Goal: Find contact information: Find contact information

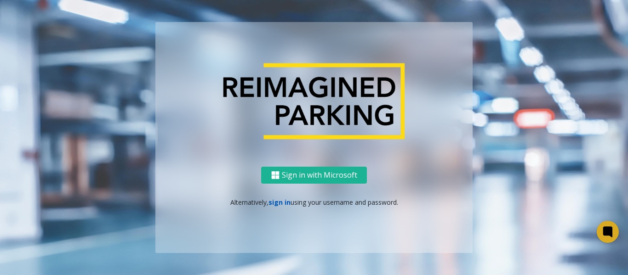
click at [284, 205] on link "sign in" at bounding box center [279, 202] width 22 height 9
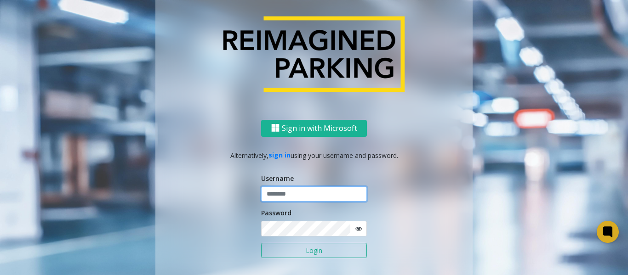
type input "*******"
click at [291, 250] on button "Login" at bounding box center [314, 251] width 106 height 16
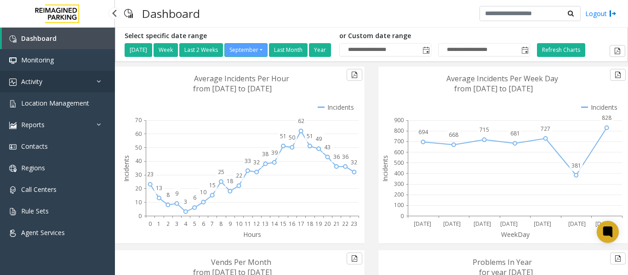
click at [35, 82] on span "Activity" at bounding box center [31, 81] width 21 height 9
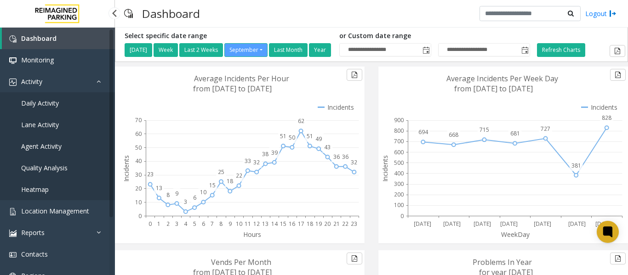
click at [36, 102] on span "Daily Activity" at bounding box center [40, 103] width 38 height 9
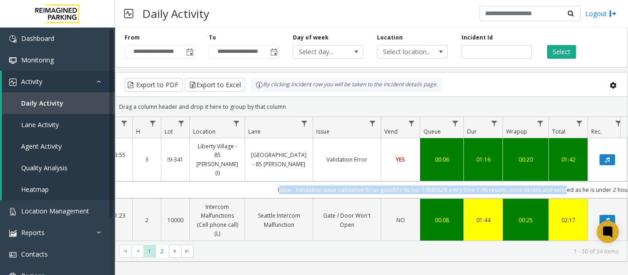
scroll to position [0, 315]
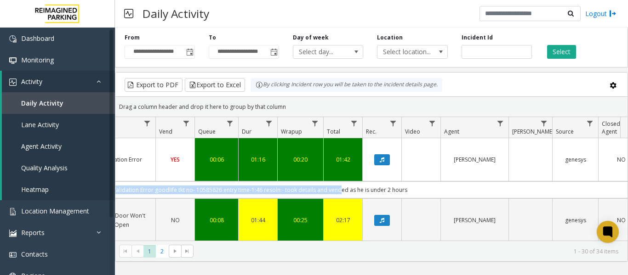
drag, startPoint x: 353, startPoint y: 172, endPoint x: 627, endPoint y: 172, distance: 274.4
click at [627, 172] on div "4076066 Sep 12, 2025 03:23:55 AM 3 I9-341 Liberty Village - 85 Hanna (I) Libert…" at bounding box center [371, 195] width 512 height 115
click at [425, 182] on td "Issue - Validation Issue Validation Error goodlife tkt no- 10585626 entry time-…" at bounding box center [229, 190] width 829 height 17
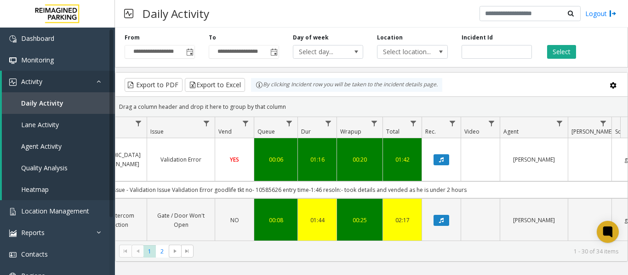
scroll to position [0, 239]
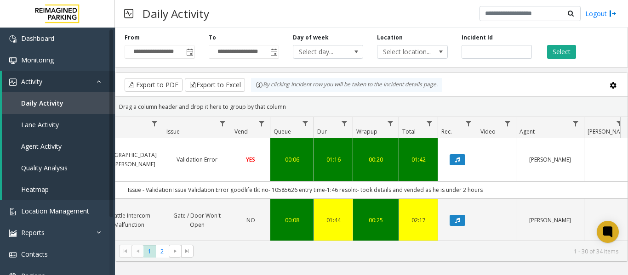
drag, startPoint x: 425, startPoint y: 172, endPoint x: 122, endPoint y: 172, distance: 302.9
click at [122, 182] on td "Issue - Validation Issue Validation Error goodlife tkt no- 10585626 entry time-…" at bounding box center [305, 190] width 829 height 17
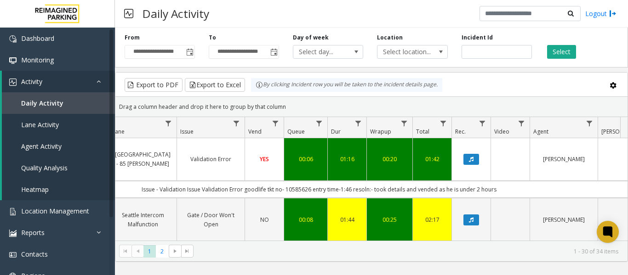
scroll to position [0, 226]
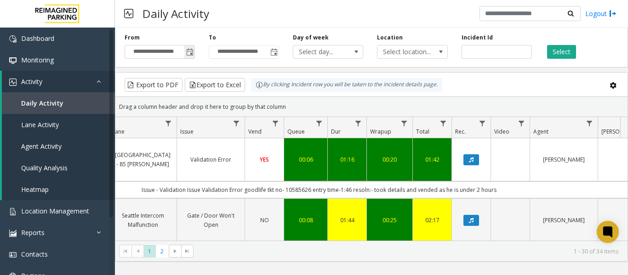
click at [187, 50] on span "Toggle popup" at bounding box center [189, 52] width 7 height 7
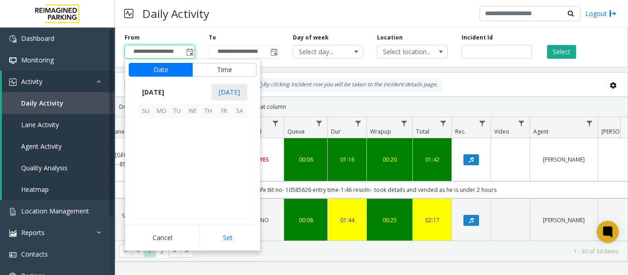
scroll to position [164973, 0]
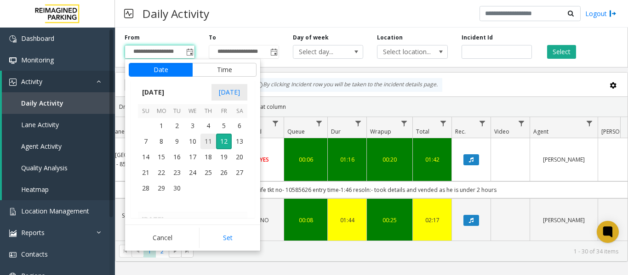
click at [205, 144] on span "11" at bounding box center [208, 142] width 16 height 16
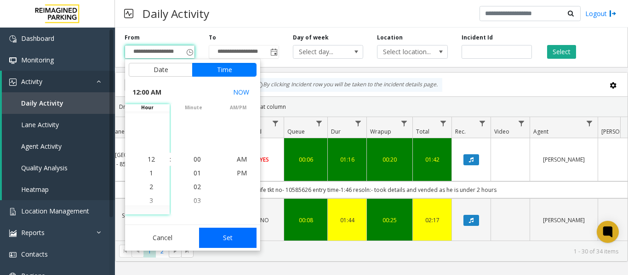
click at [245, 240] on button "Set" at bounding box center [228, 238] width 58 height 20
type input "**********"
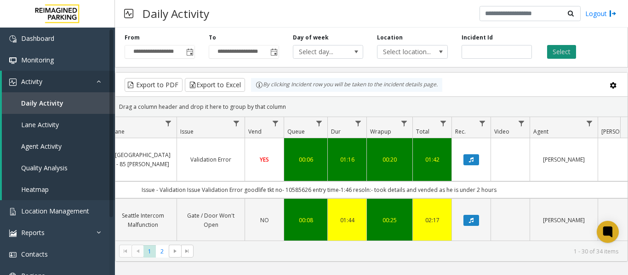
click at [556, 49] on button "Select" at bounding box center [561, 52] width 29 height 14
click at [237, 125] on span "Data table" at bounding box center [236, 123] width 7 height 7
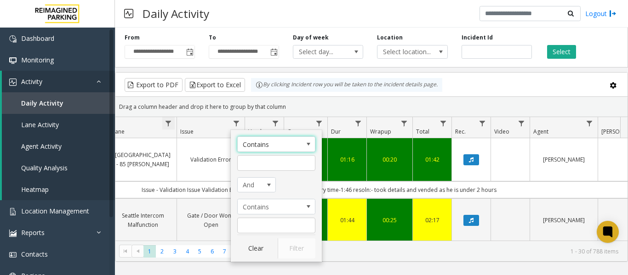
click at [169, 124] on span "Data table" at bounding box center [168, 123] width 7 height 7
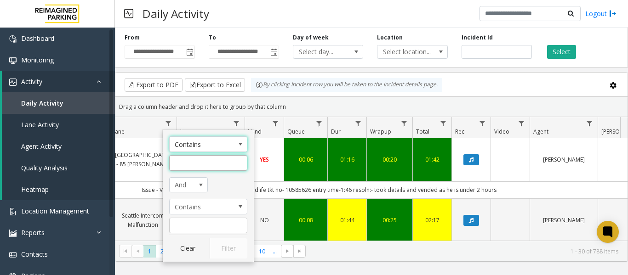
click at [198, 165] on input "Lane Filter" at bounding box center [208, 163] width 78 height 16
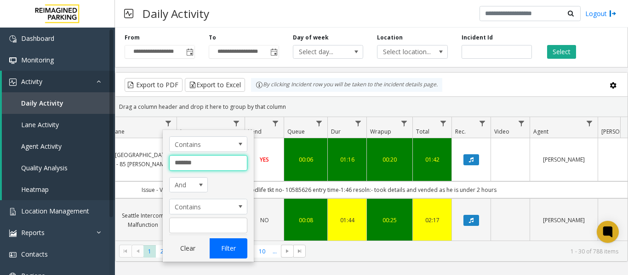
type input "*******"
click at [226, 251] on button "Filter" at bounding box center [229, 249] width 38 height 20
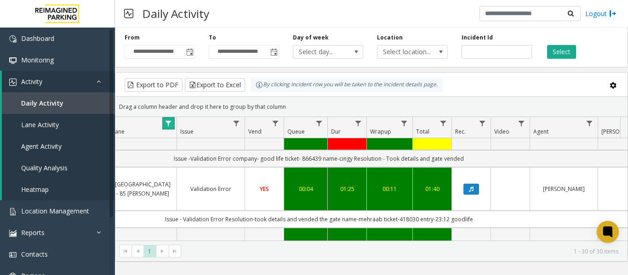
scroll to position [0, 226]
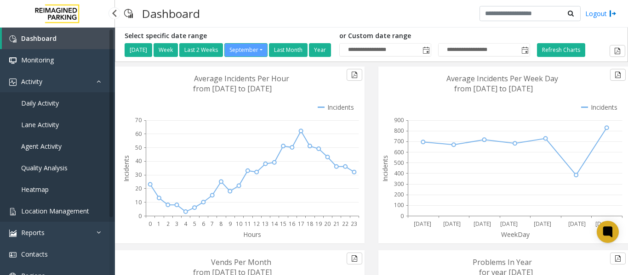
click at [64, 211] on span "Location Management" at bounding box center [55, 211] width 68 height 9
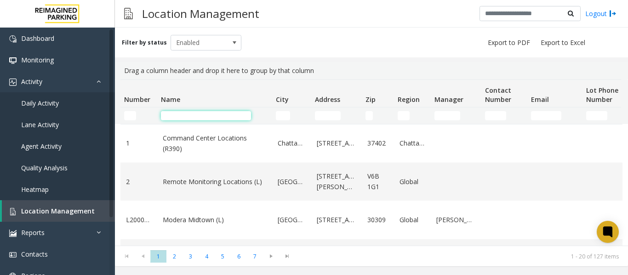
click at [192, 113] on input "Name Filter" at bounding box center [206, 115] width 90 height 9
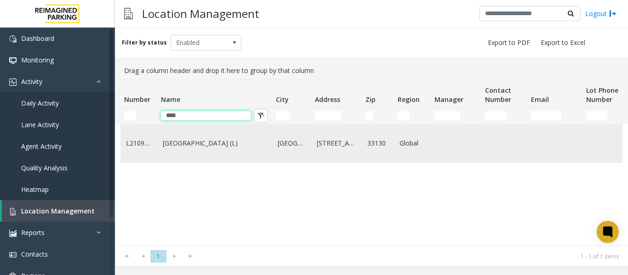
type input "****"
click at [179, 151] on td "Brickell City Centre (L)" at bounding box center [214, 144] width 115 height 38
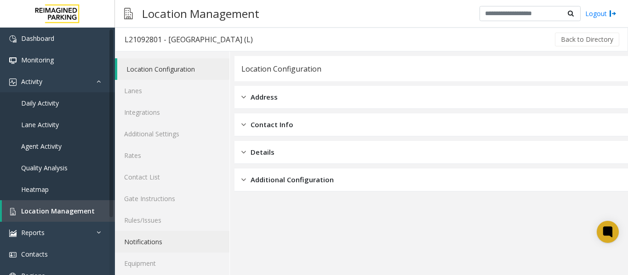
scroll to position [28, 0]
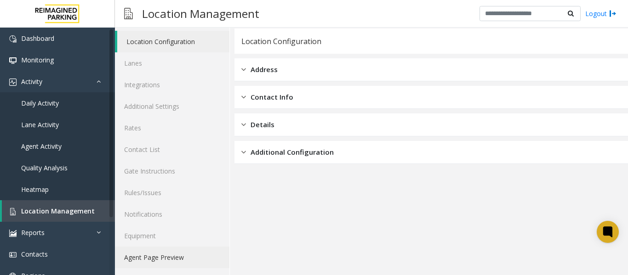
click at [166, 256] on link "Agent Page Preview" at bounding box center [172, 258] width 114 height 22
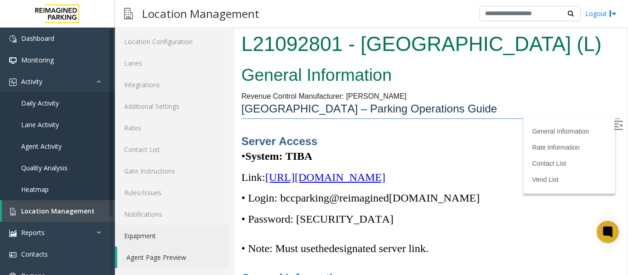
click at [614, 126] on img at bounding box center [618, 125] width 9 height 9
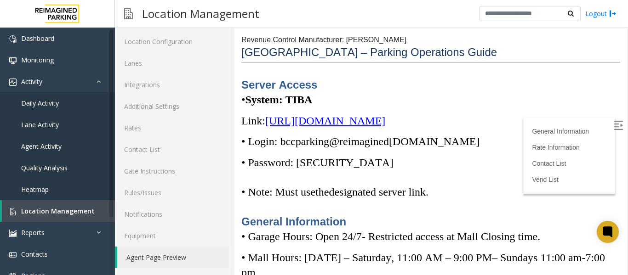
scroll to position [46, 0]
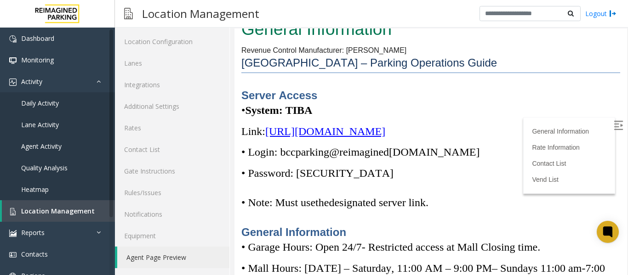
click at [385, 131] on span "[URL][DOMAIN_NAME]" at bounding box center [325, 131] width 120 height 12
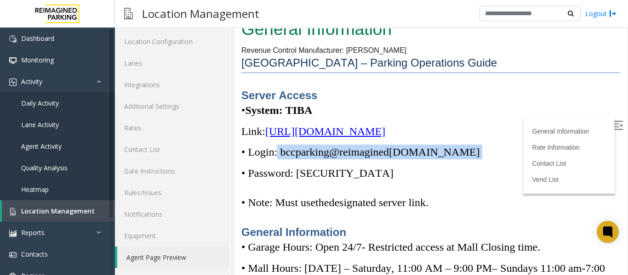
drag, startPoint x: 473, startPoint y: 154, endPoint x: 279, endPoint y: 146, distance: 194.6
click at [279, 146] on p "• Login: bccparking@re imagined parking.com" at bounding box center [430, 152] width 379 height 15
copy p "bccparking@re imagined parking.com"
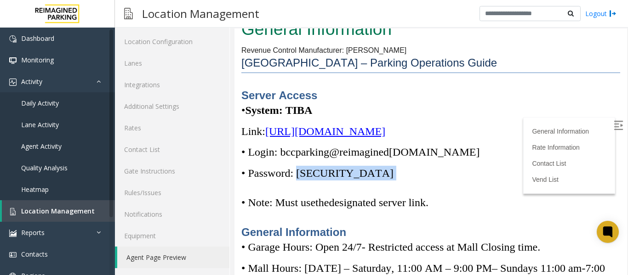
drag, startPoint x: 357, startPoint y: 172, endPoint x: 301, endPoint y: 174, distance: 56.1
click at [301, 174] on p "• Password: [SECURITY_DATA]" at bounding box center [430, 173] width 379 height 15
copy p "Parking1!"
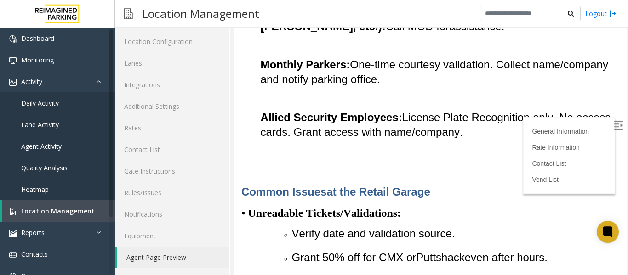
scroll to position [919, 0]
